Goal: Entertainment & Leisure: Consume media (video, audio)

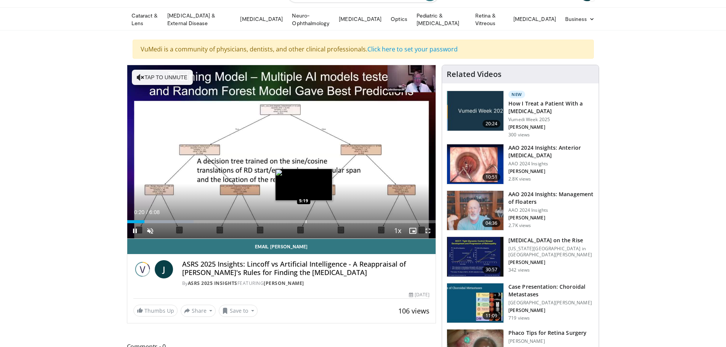
scroll to position [38, 0]
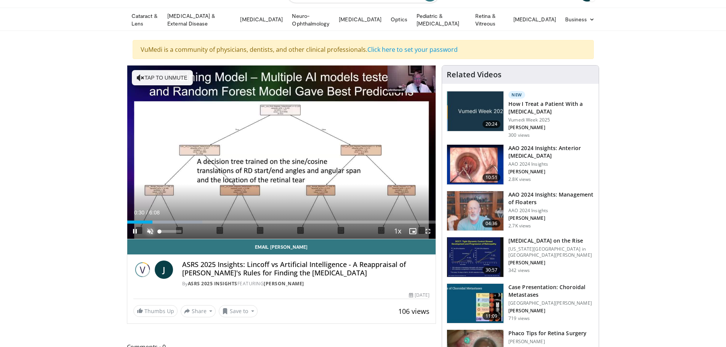
click at [150, 227] on span "Video Player" at bounding box center [149, 231] width 15 height 15
